Goal: Navigation & Orientation: Find specific page/section

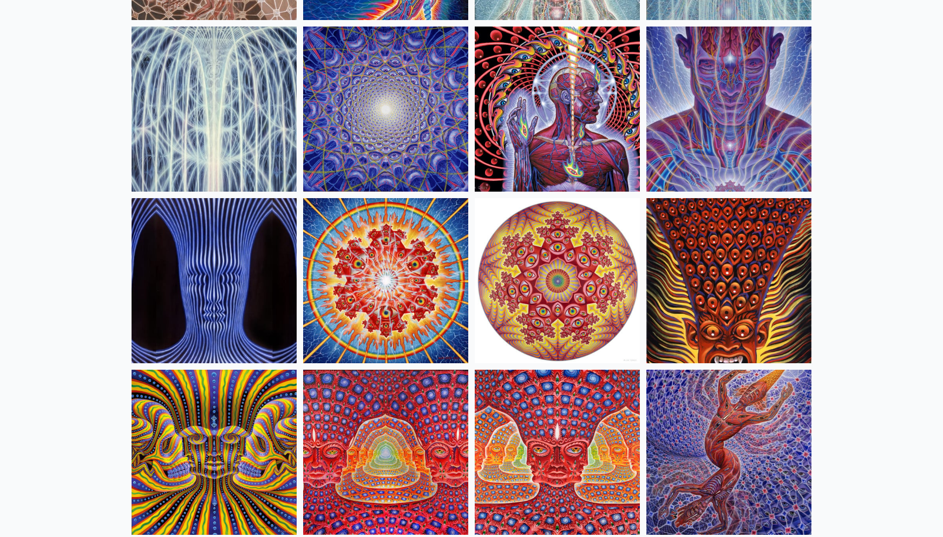
scroll to position [413, 0]
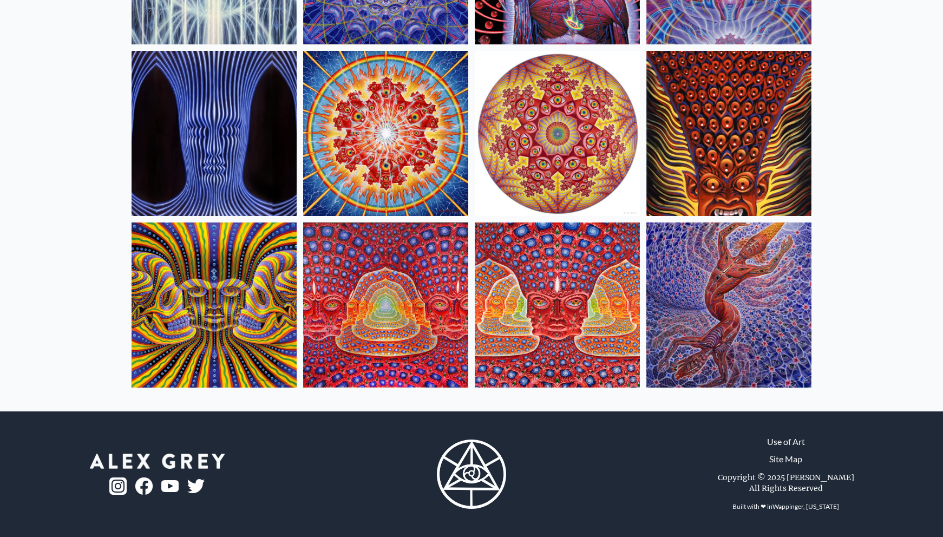
click at [156, 461] on img at bounding box center [157, 461] width 135 height 15
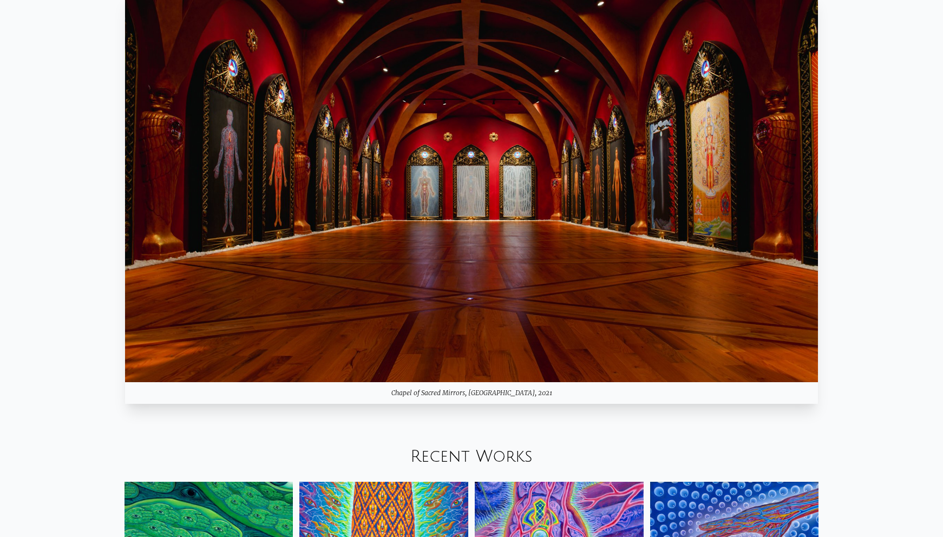
scroll to position [908, 0]
